Goal: Task Accomplishment & Management: Manage account settings

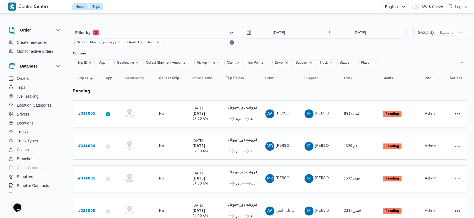
click at [320, 45] on div "31/8/2025 → 31/8/2025" at bounding box center [325, 37] width 164 height 20
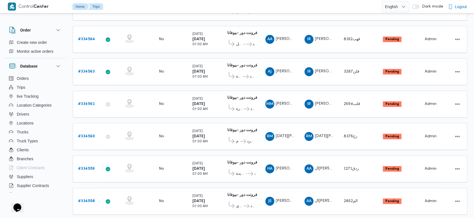
scroll to position [141, 0]
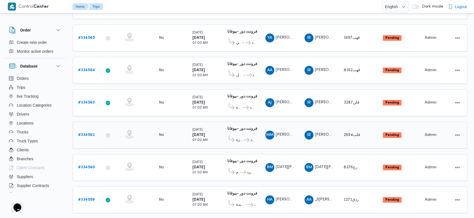
click at [83, 133] on b "# 334561" at bounding box center [86, 135] width 17 height 4
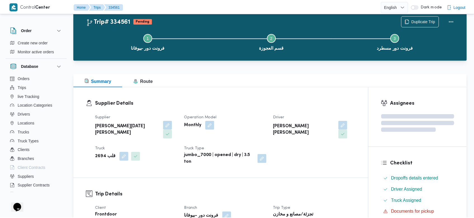
scroll to position [141, 0]
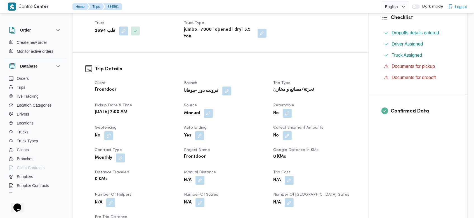
click at [213, 108] on div "Manual" at bounding box center [225, 113] width 84 height 10
click at [208, 109] on button "button" at bounding box center [208, 113] width 9 height 9
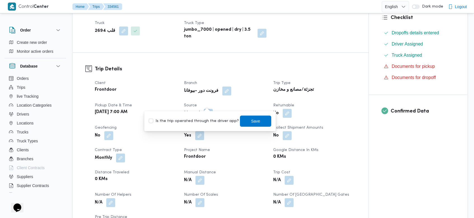
click at [201, 121] on label "Is the trip operated through the driver app?" at bounding box center [194, 121] width 90 height 7
checkbox input "true"
click at [259, 122] on span "Save" at bounding box center [255, 120] width 31 height 11
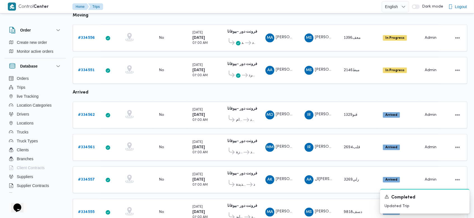
scroll to position [553, 0]
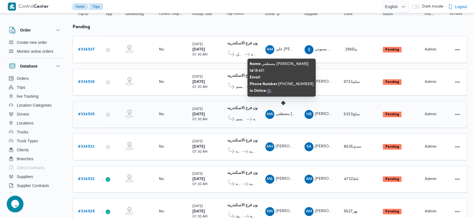
scroll to position [63, 0]
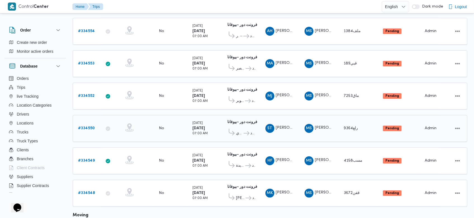
scroll to position [342, 0]
click at [299, 207] on table "Trip ID Click to sort in ascending order App Click to sort in ascending order G…" at bounding box center [270, 79] width 394 height 706
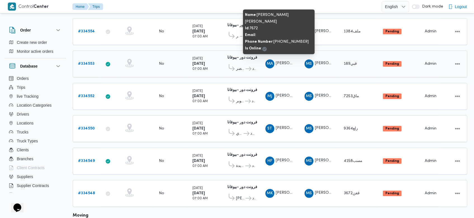
click at [272, 60] on span "MA" at bounding box center [270, 64] width 6 height 9
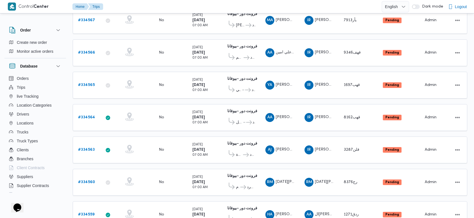
scroll to position [198, 0]
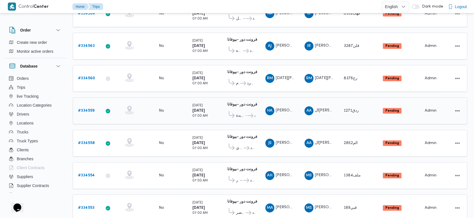
click at [119, 110] on td "App" at bounding box center [111, 111] width 20 height 27
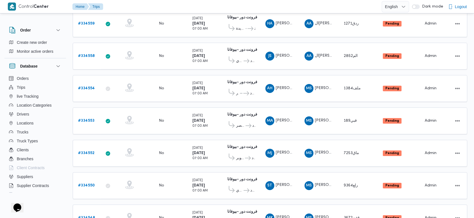
scroll to position [251, 0]
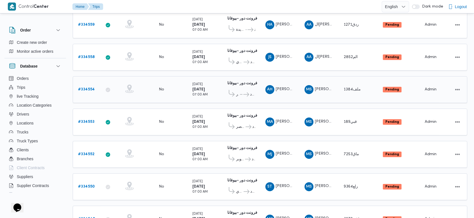
click at [91, 88] on b "# 334554" at bounding box center [86, 90] width 17 height 4
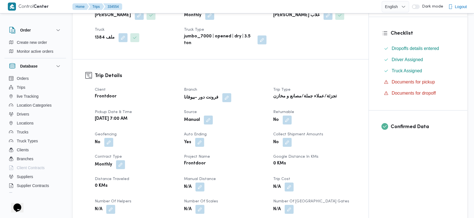
scroll to position [132, 0]
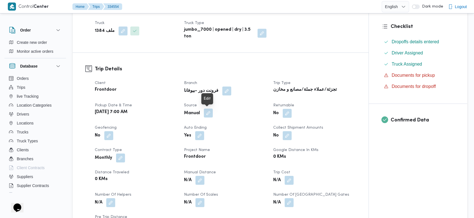
click at [208, 111] on button "button" at bounding box center [208, 113] width 9 height 9
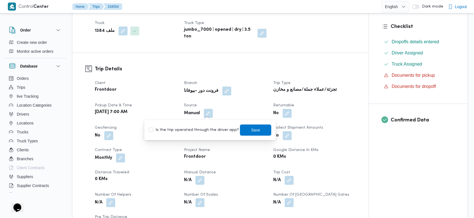
click at [216, 131] on label "Is the trip operated through the driver app?" at bounding box center [194, 130] width 90 height 7
checkbox input "true"
click at [255, 126] on span "Save" at bounding box center [255, 129] width 31 height 11
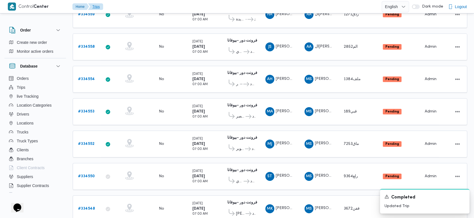
scroll to position [264, 0]
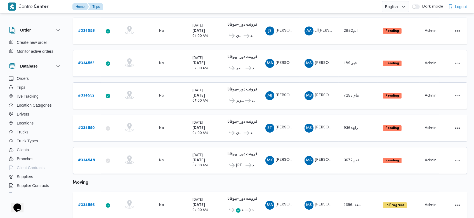
scroll to position [278, 0]
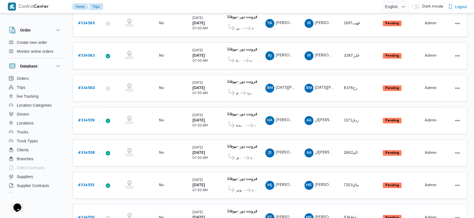
scroll to position [156, 0]
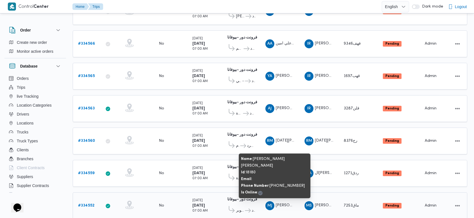
scroll to position [102, 0]
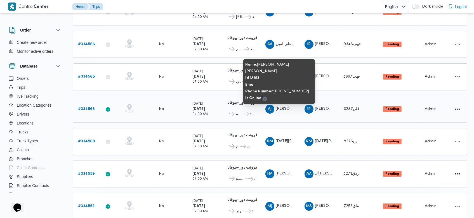
click at [285, 108] on span "AJ [PERSON_NAME] [PERSON_NAME]" at bounding box center [279, 109] width 29 height 9
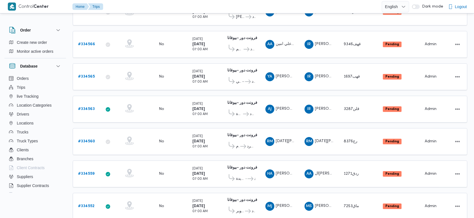
scroll to position [102, 0]
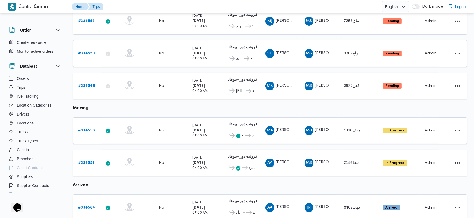
scroll to position [168, 0]
